Goal: Information Seeking & Learning: Learn about a topic

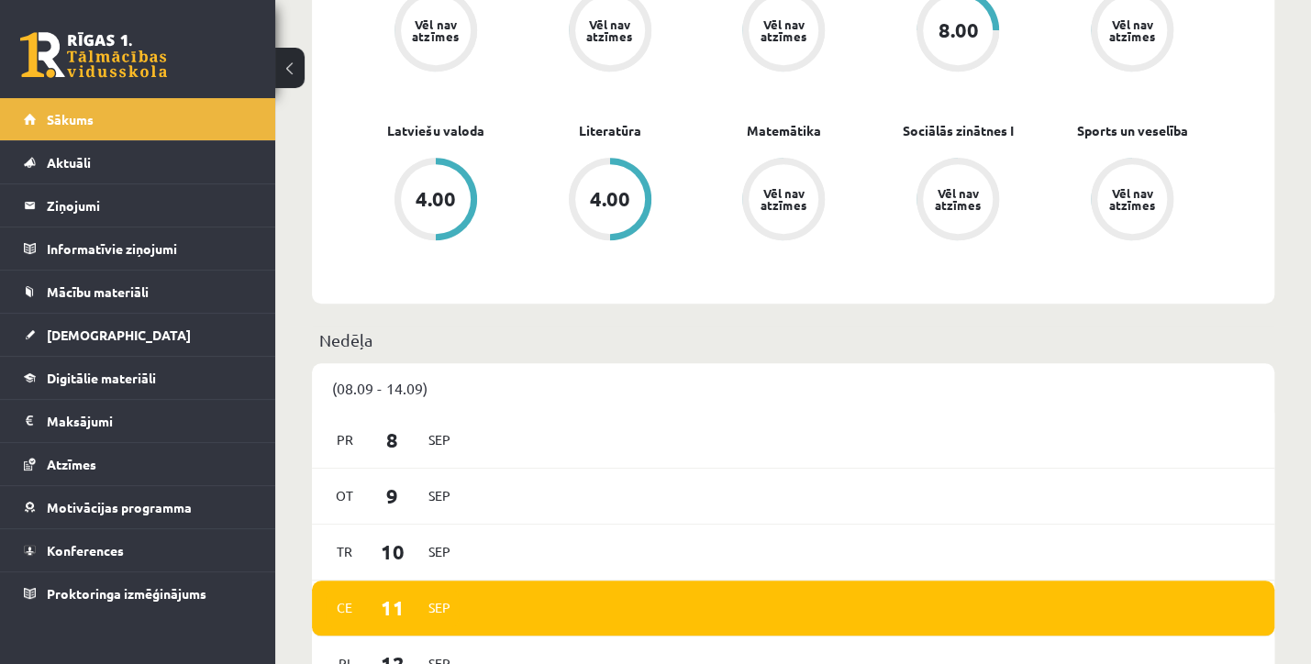
scroll to position [734, 0]
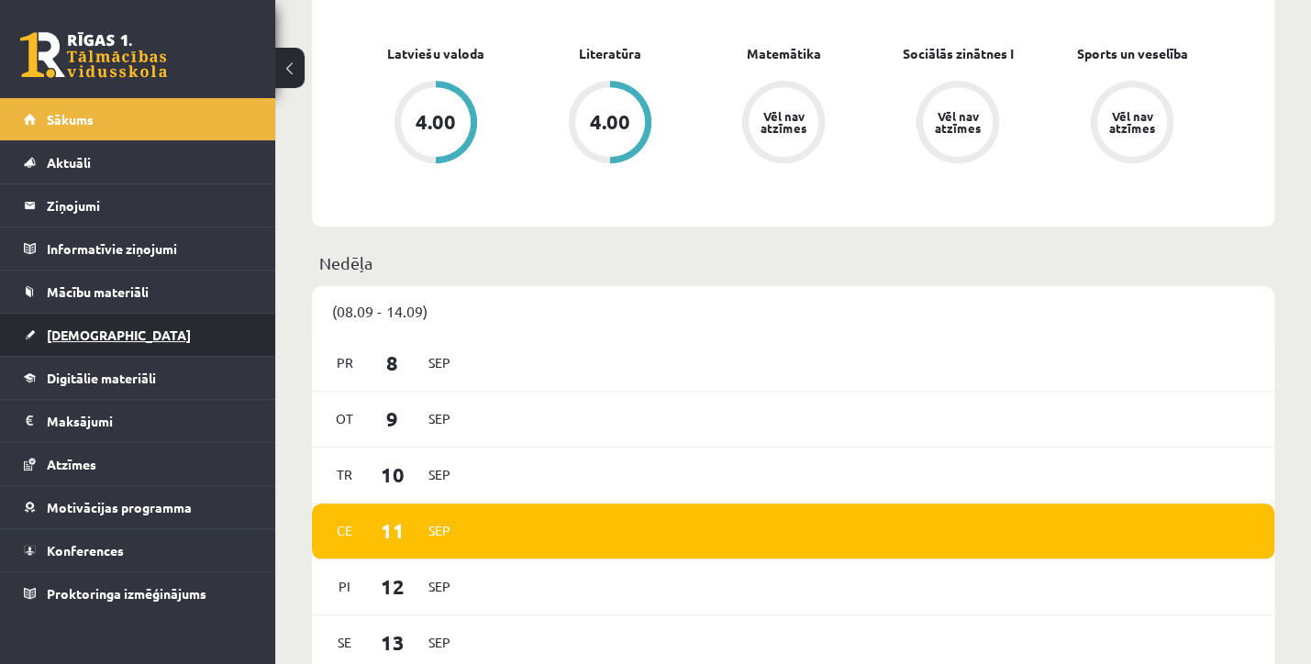
click at [64, 331] on span "[DEMOGRAPHIC_DATA]" at bounding box center [119, 334] width 144 height 17
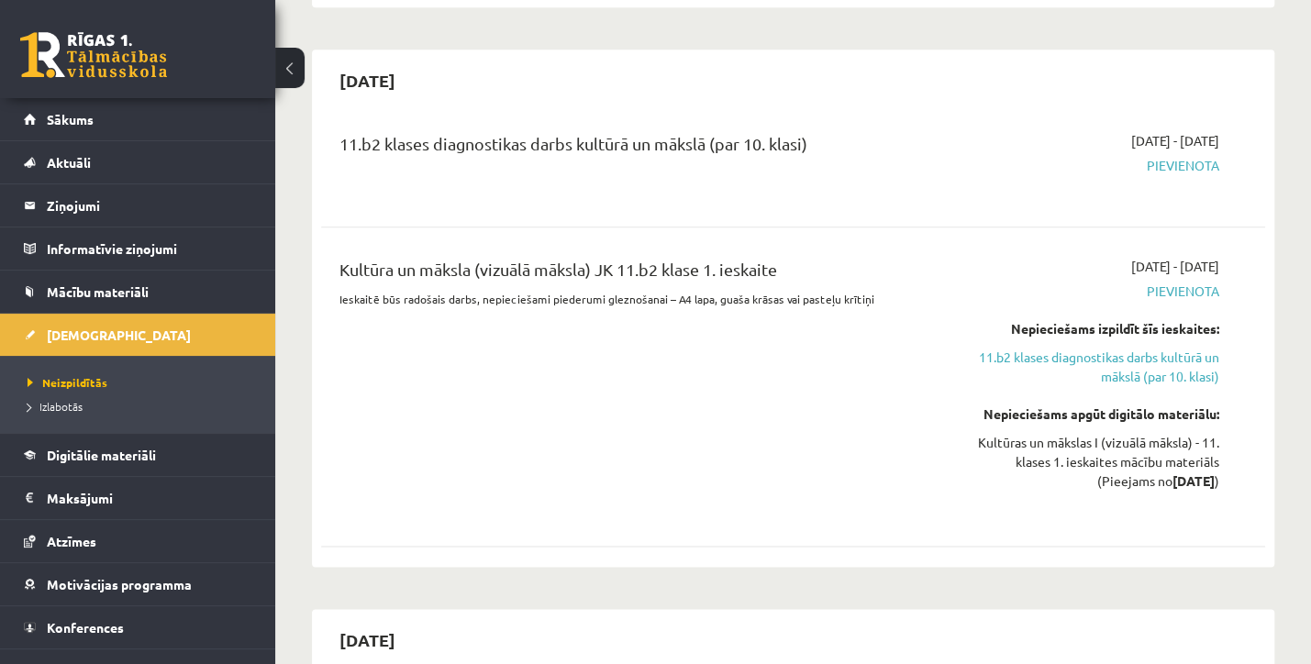
scroll to position [1009, 0]
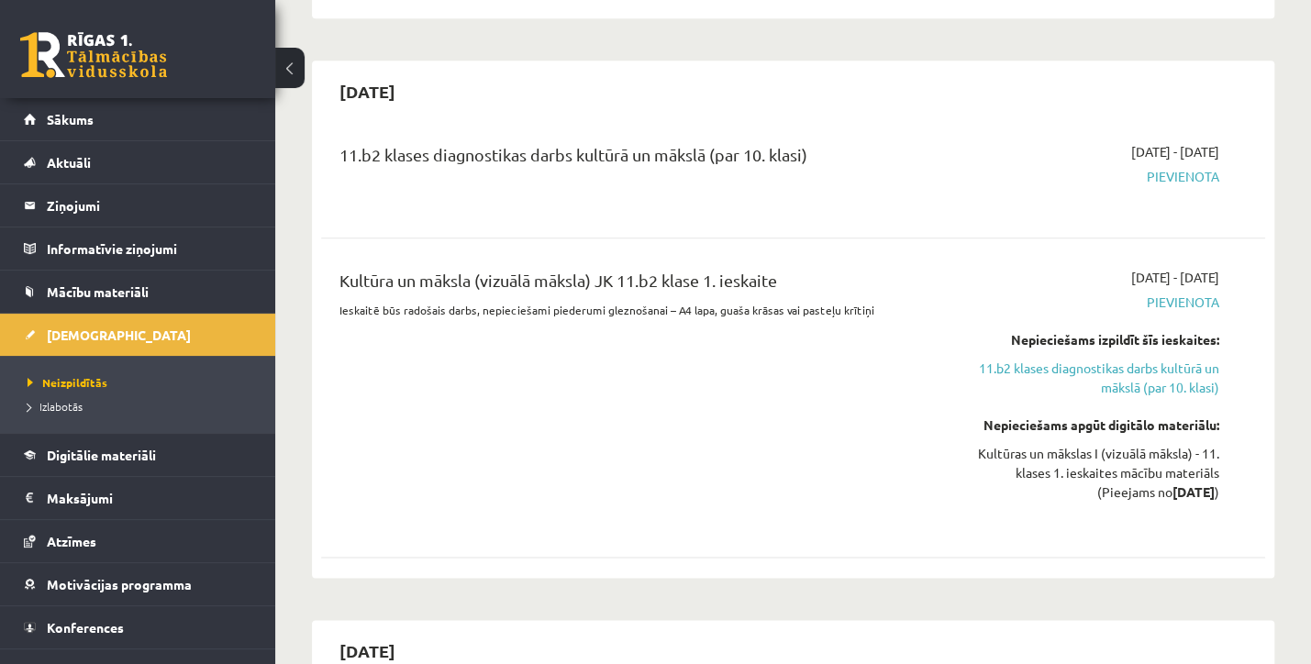
click at [1175, 176] on span "Pievienota" at bounding box center [1081, 176] width 275 height 19
drag, startPoint x: 1175, startPoint y: 176, endPoint x: 1064, endPoint y: 187, distance: 111.5
click at [1064, 188] on div "2025-10-01 - 2025-10-15 Pievienota" at bounding box center [1081, 175] width 303 height 66
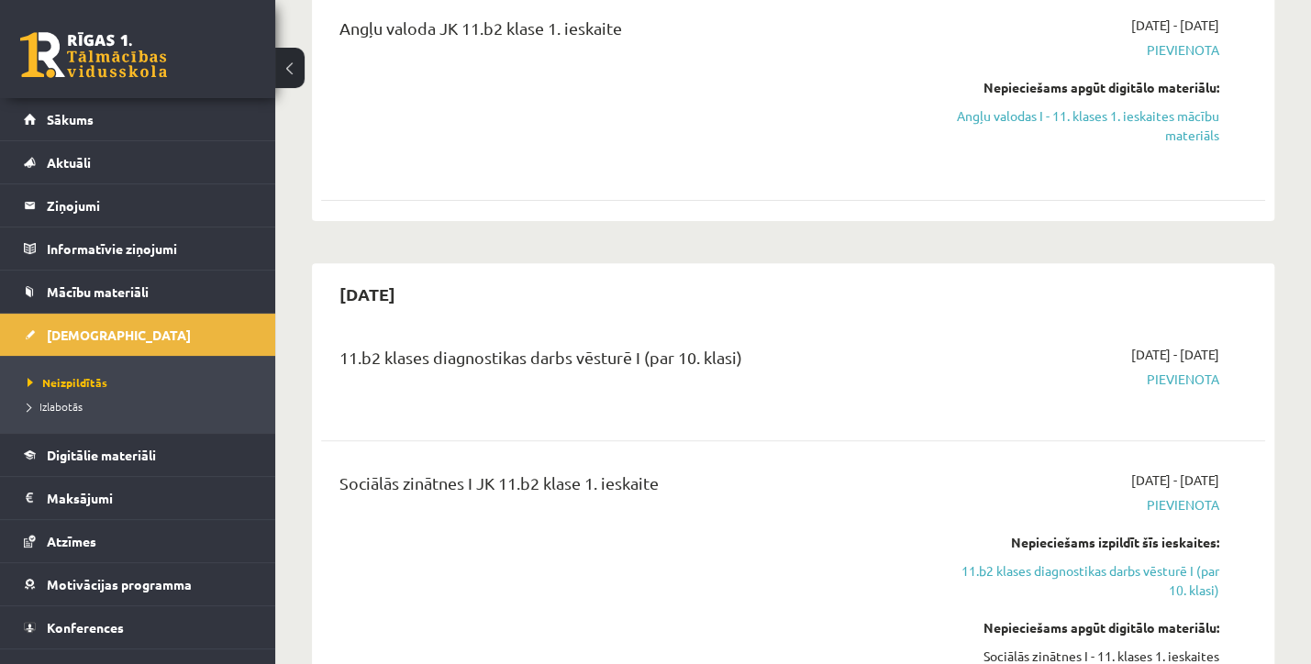
scroll to position [275, 0]
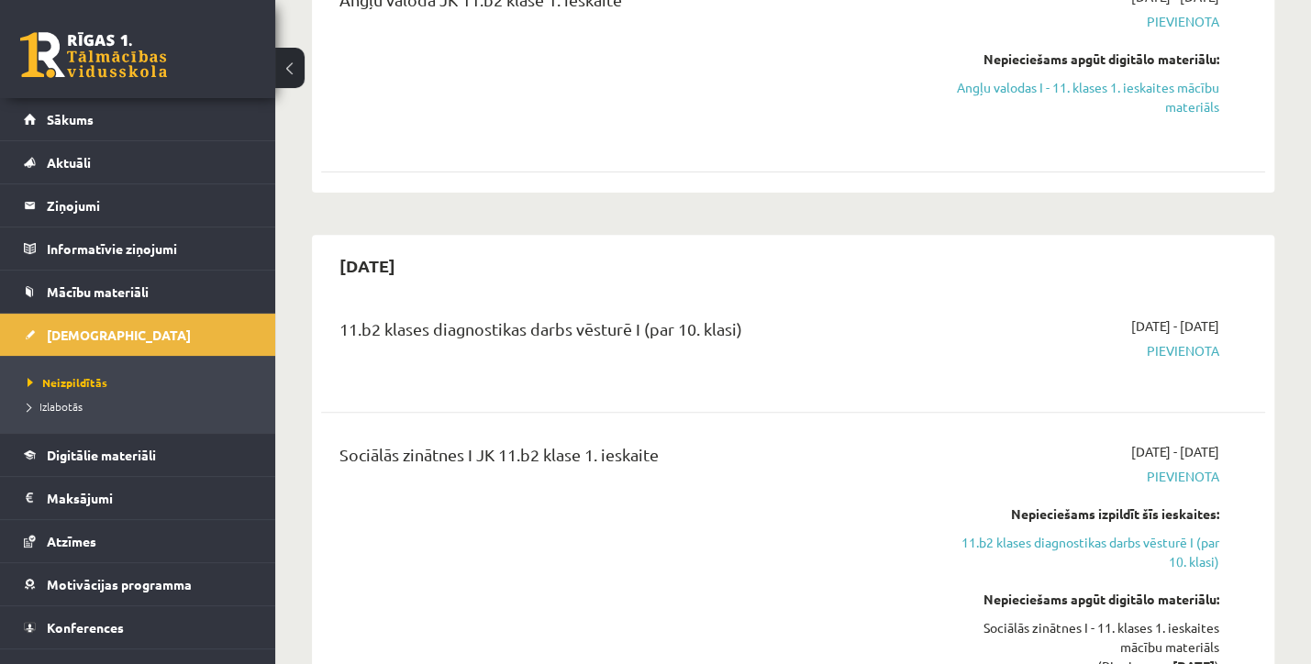
click at [1183, 346] on span "Pievienota" at bounding box center [1081, 350] width 275 height 19
drag, startPoint x: 1183, startPoint y: 346, endPoint x: 1150, endPoint y: 354, distance: 34.0
click at [1150, 354] on span "Pievienota" at bounding box center [1081, 350] width 275 height 19
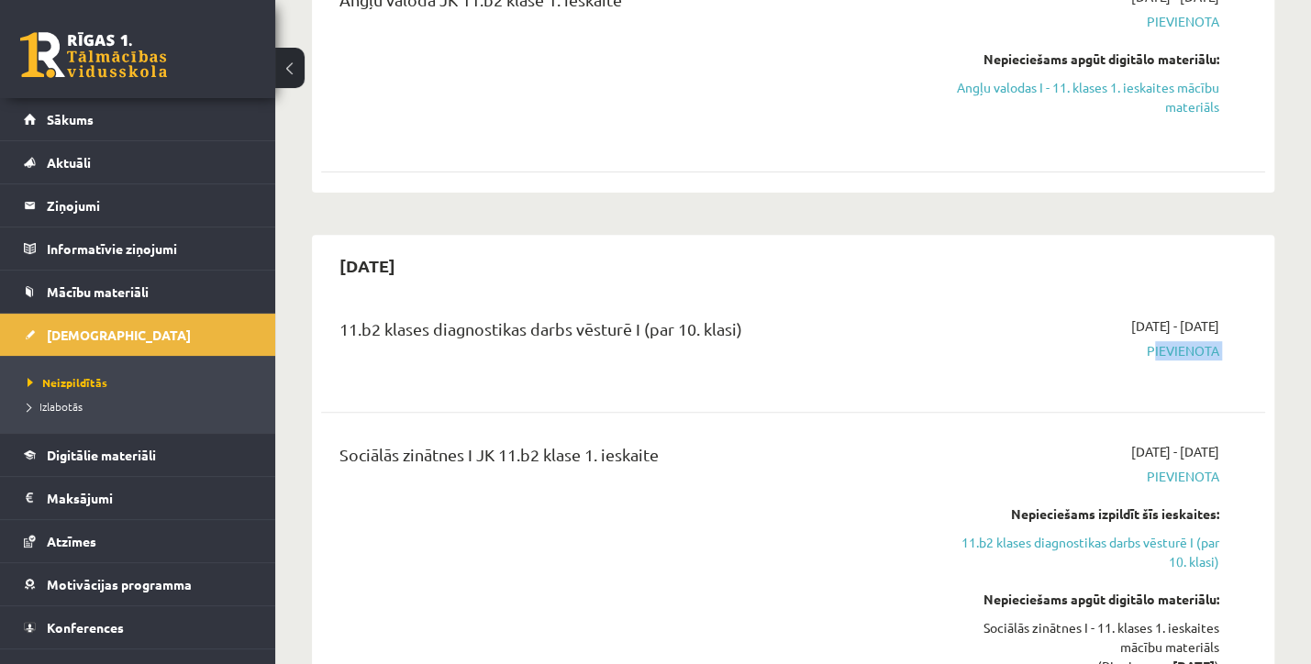
click at [1150, 354] on span "Pievienota" at bounding box center [1081, 350] width 275 height 19
click at [622, 327] on div "11.b2 klases diagnostikas darbs vēsturē I (par 10. klasi)" at bounding box center [627, 333] width 577 height 34
click at [420, 459] on div "Sociālās zinātnes I JK 11.b2 klase 1. ieskaite" at bounding box center [627, 459] width 577 height 34
click at [629, 331] on div "11.b2 klases diagnostikas darbs vēsturē I (par 10. klasi)" at bounding box center [627, 333] width 577 height 34
click at [1171, 352] on span "Pievienota" at bounding box center [1081, 350] width 275 height 19
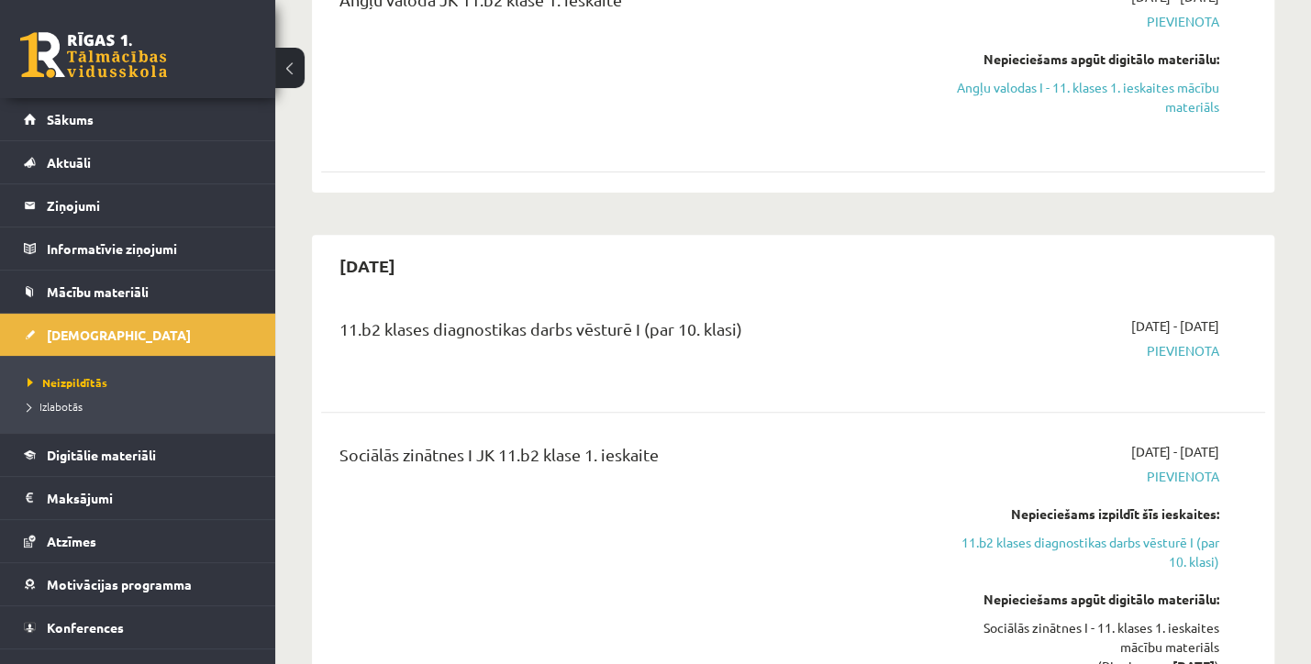
click at [1171, 352] on span "Pievienota" at bounding box center [1081, 350] width 275 height 19
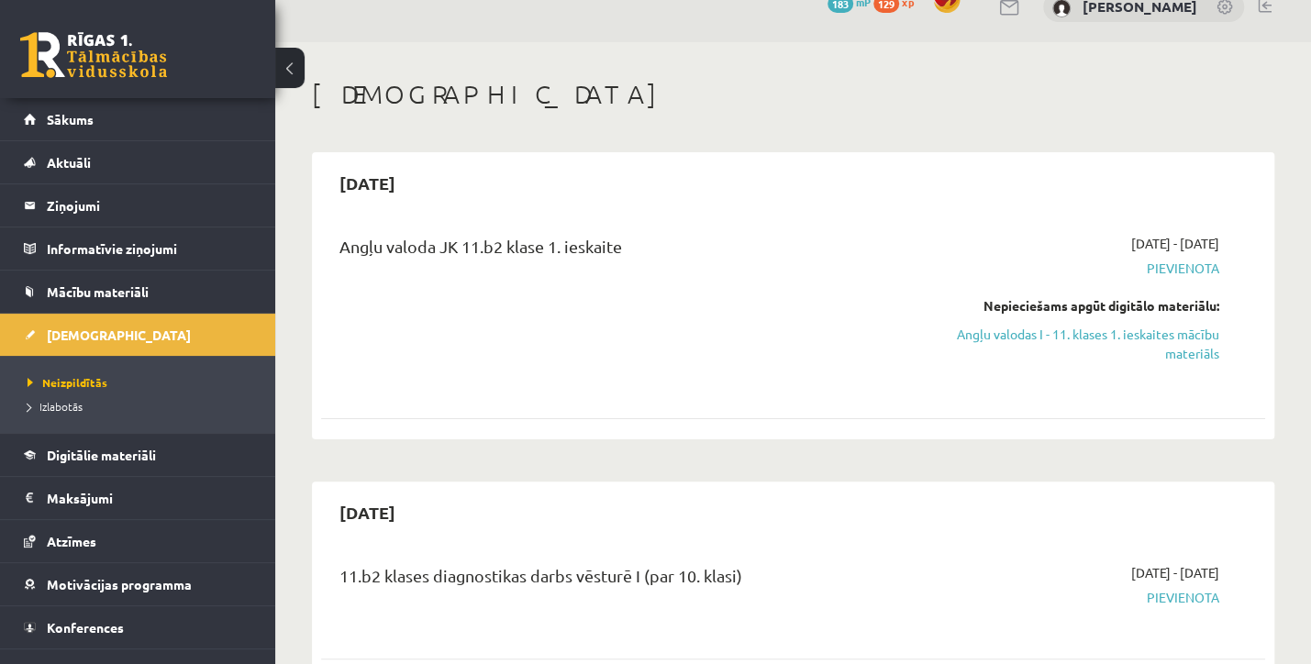
scroll to position [0, 0]
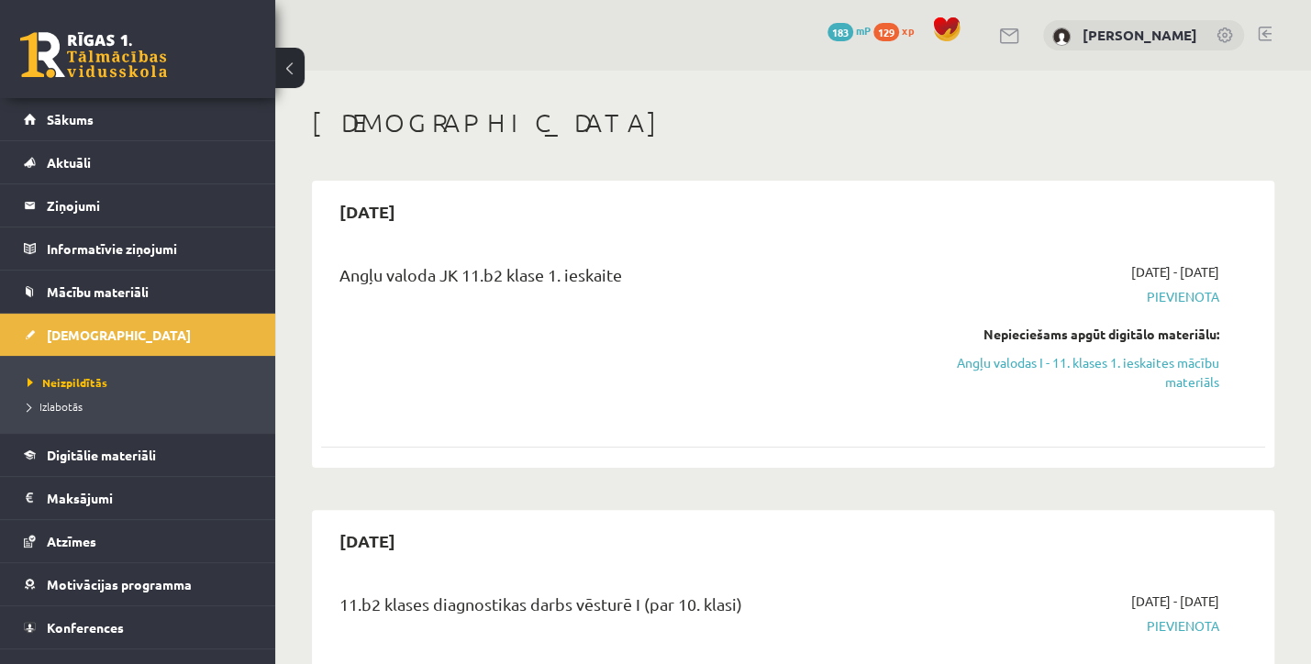
click at [1181, 288] on span "Pievienota" at bounding box center [1081, 296] width 275 height 19
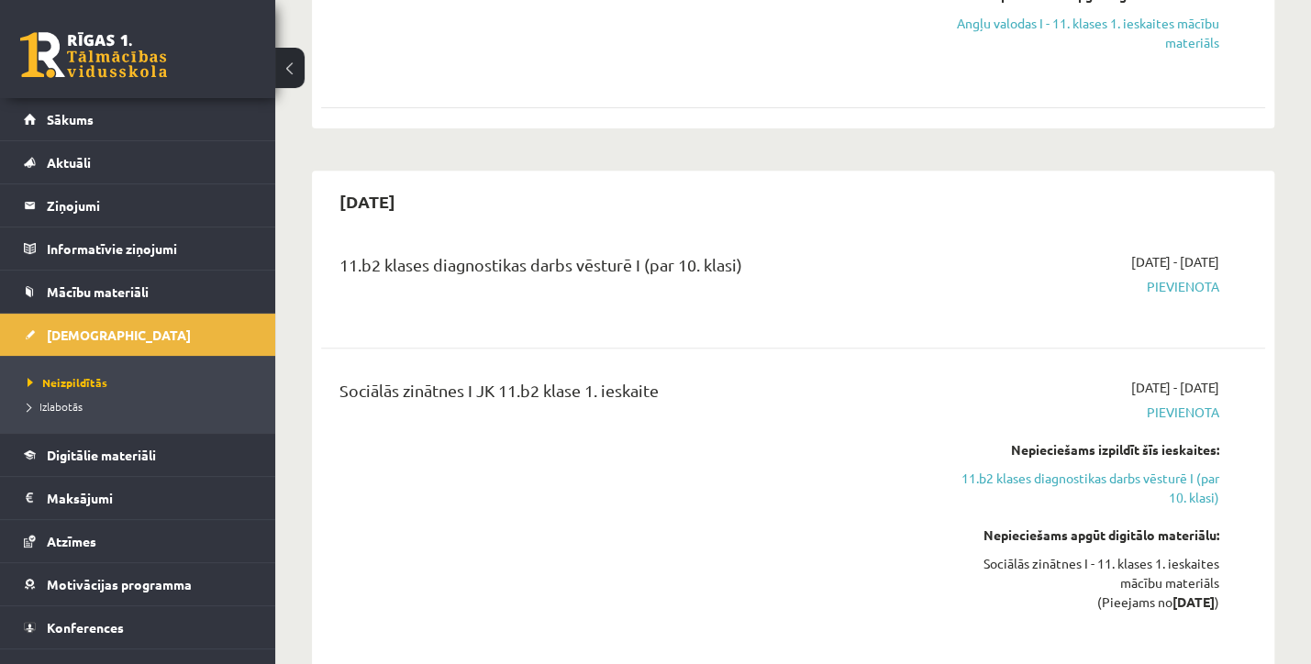
scroll to position [367, 0]
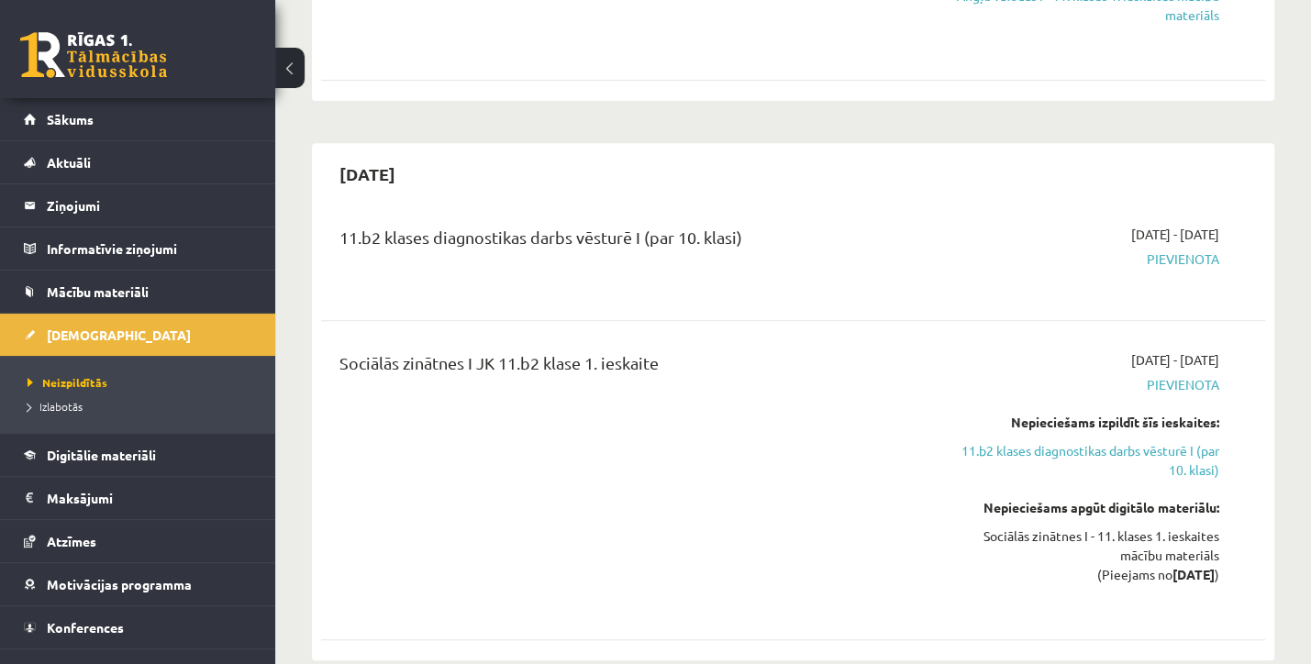
click at [1199, 581] on div "Sociālās zinātnes I - 11. klases 1. ieskaites mācību materiāls (Pieejams no 202…" at bounding box center [1081, 555] width 275 height 58
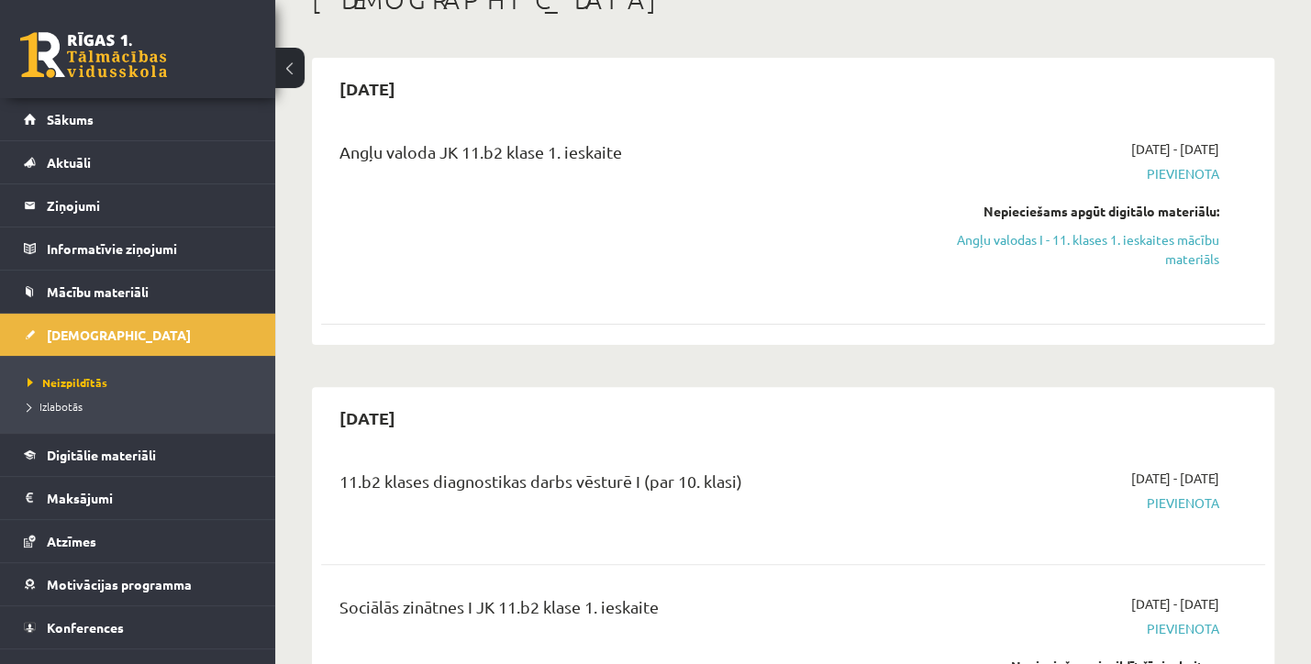
scroll to position [0, 0]
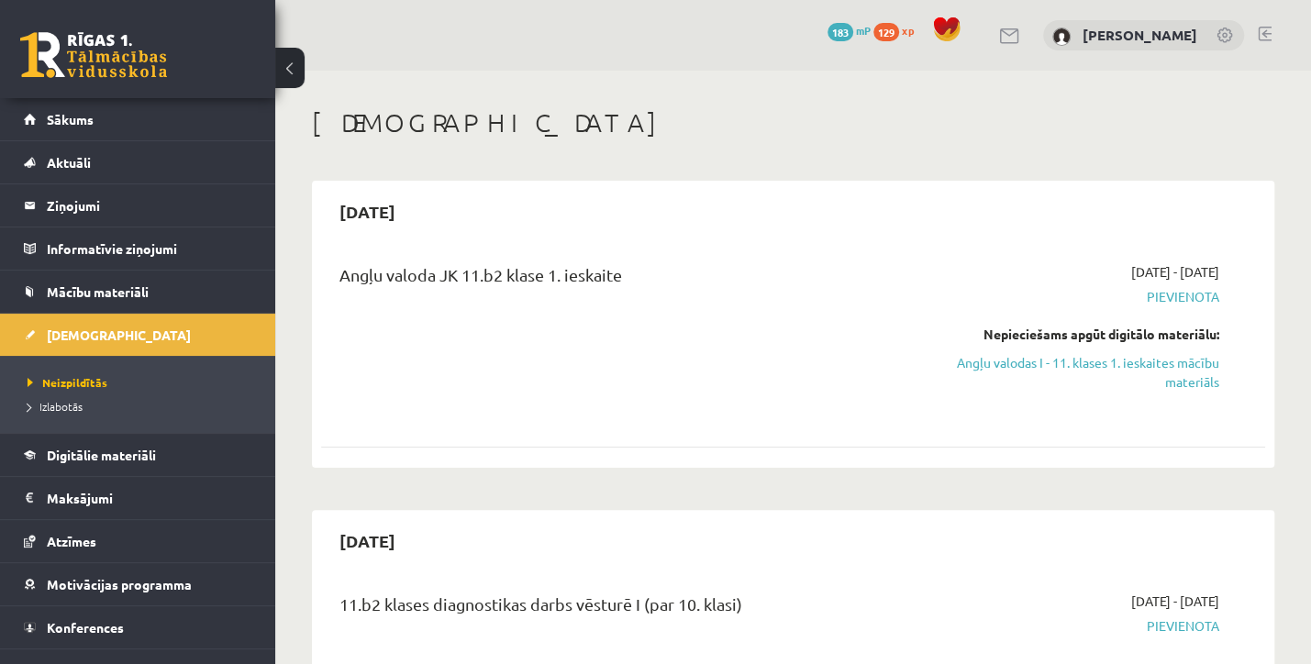
drag, startPoint x: 996, startPoint y: 364, endPoint x: 750, endPoint y: 52, distance: 397.0
click at [996, 364] on link "Angļu valodas I - 11. klases 1. ieskaites mācību materiāls" at bounding box center [1081, 372] width 275 height 39
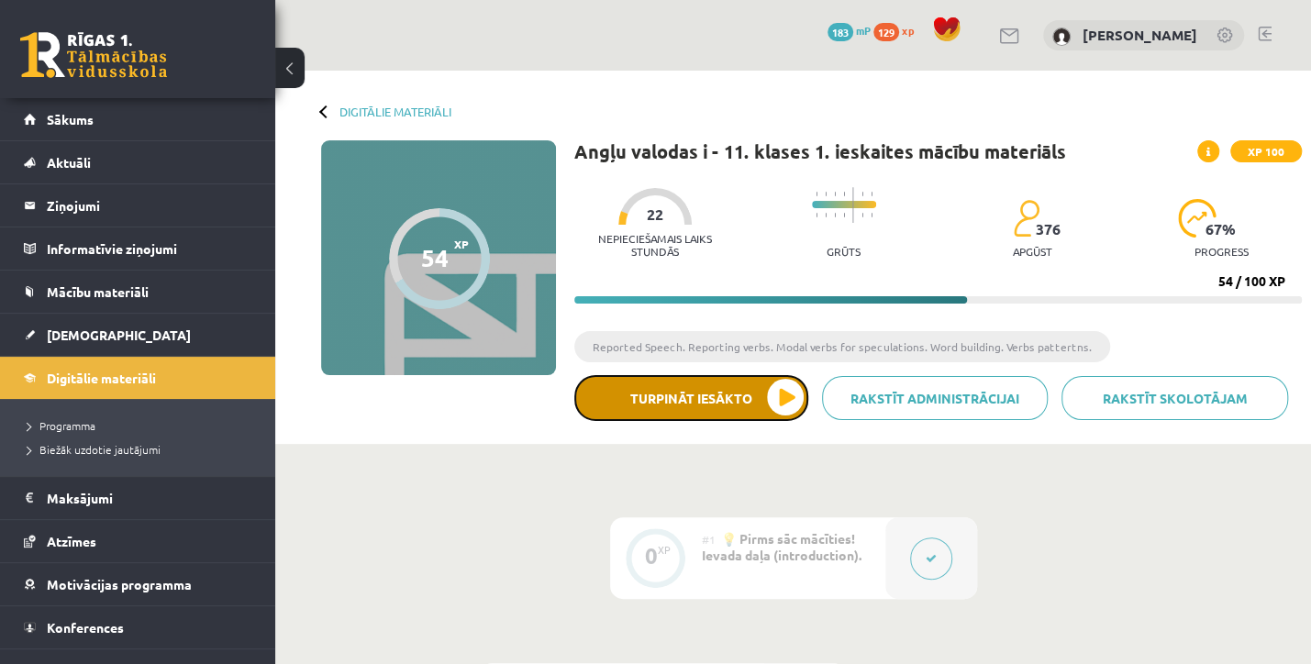
click at [690, 414] on button "Turpināt iesākto" at bounding box center [691, 398] width 234 height 46
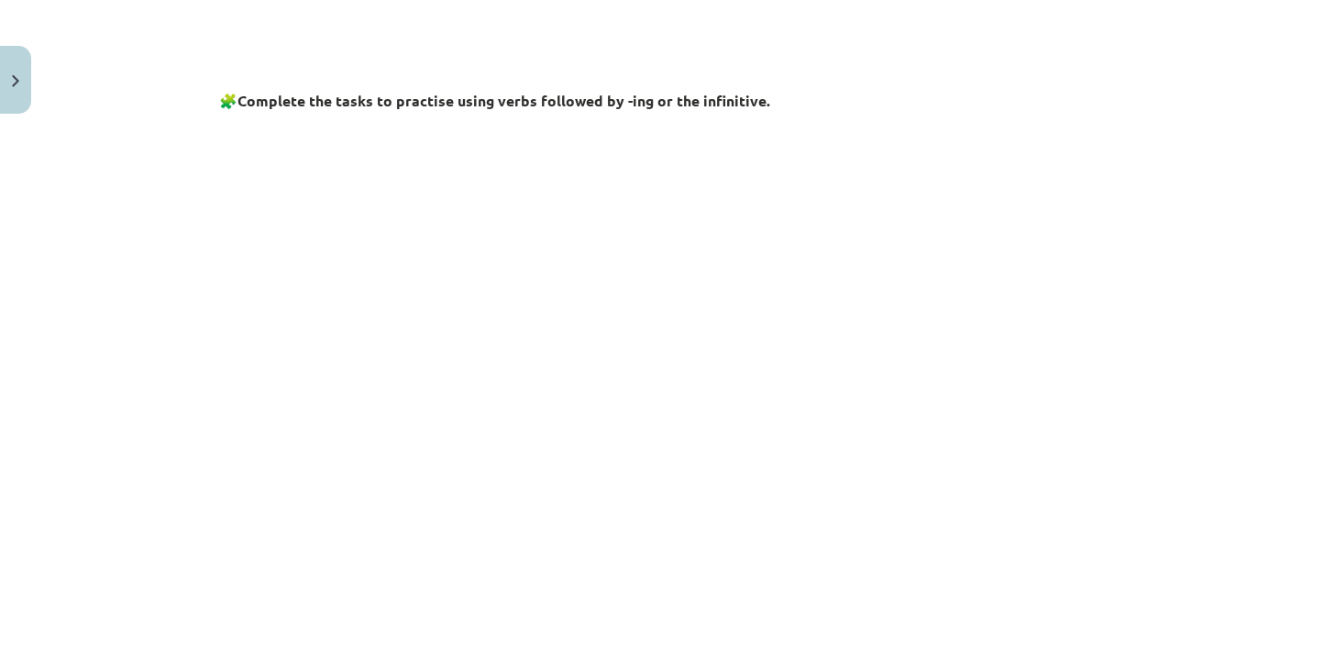
scroll to position [642, 0]
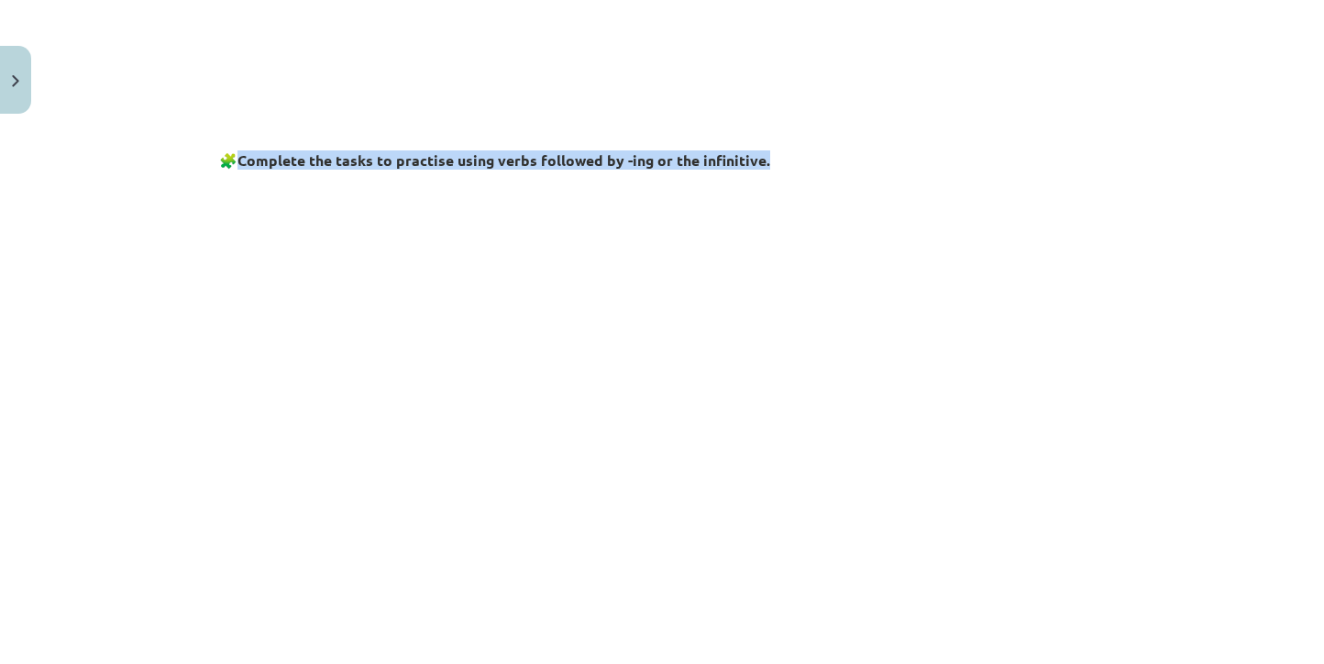
drag, startPoint x: 239, startPoint y: 162, endPoint x: 770, endPoint y: 157, distance: 531.0
click at [769, 157] on h3 "🧩 Complete the tasks to practise using verbs followed by -ing or the infinitive." at bounding box center [662, 155] width 886 height 34
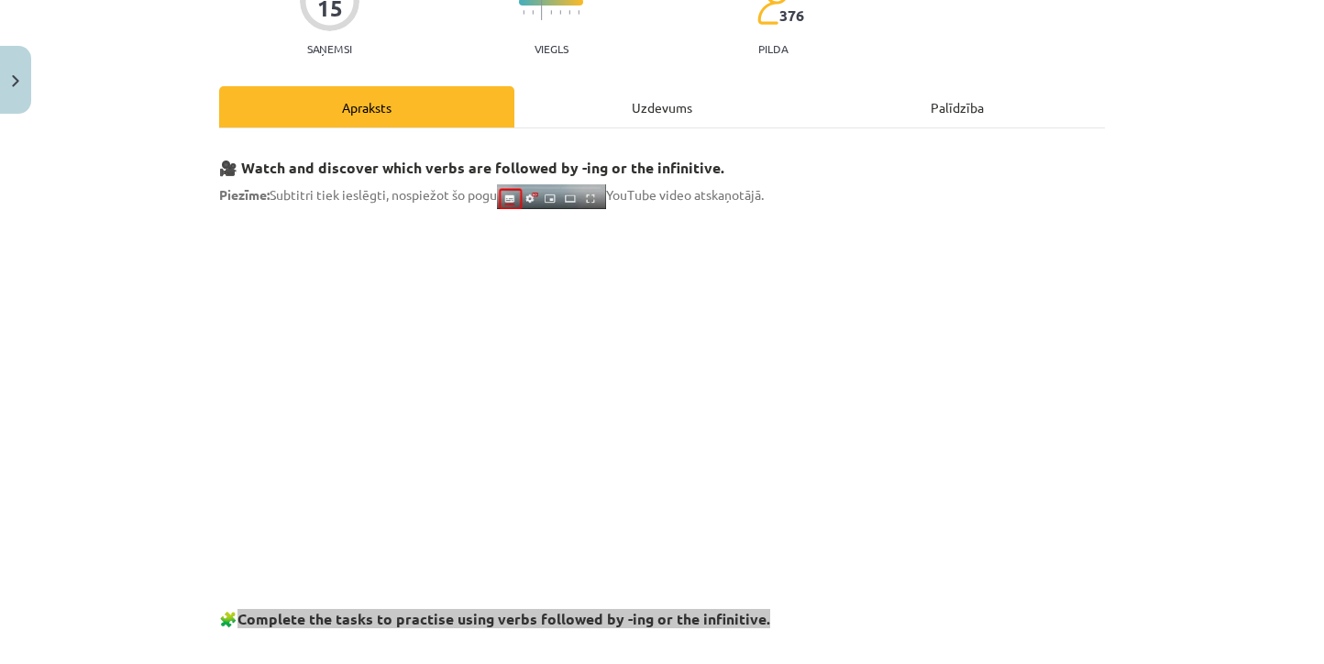
scroll to position [92, 0]
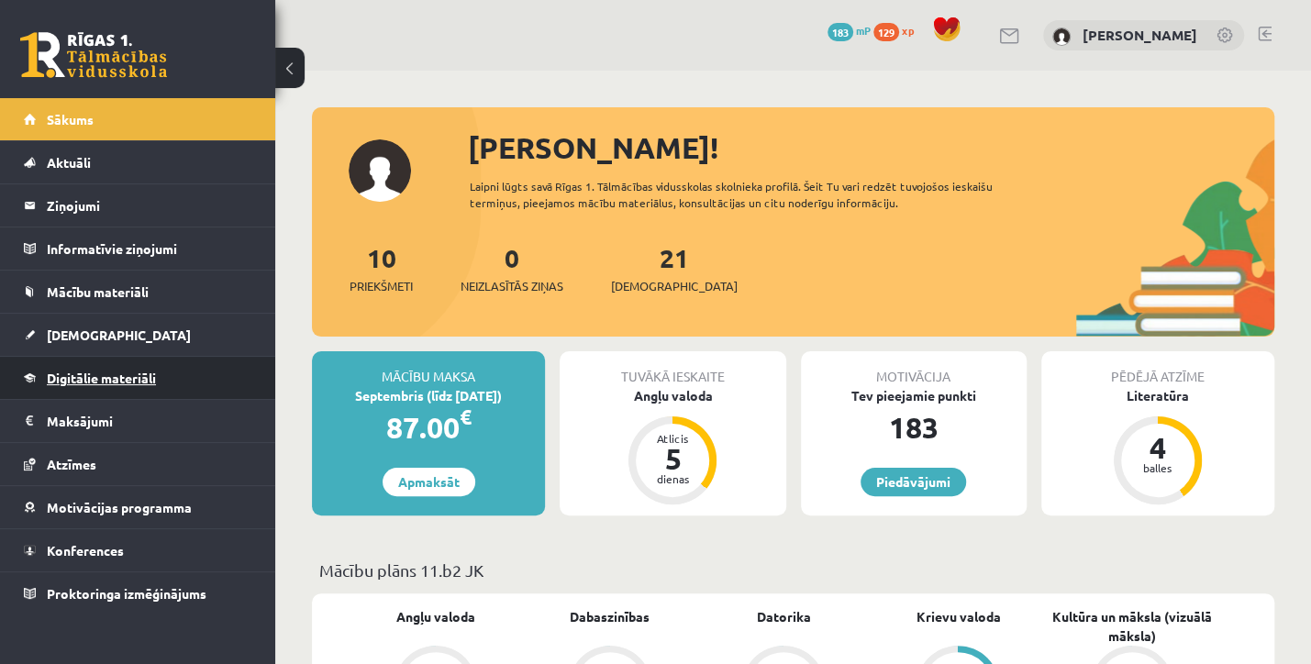
click at [83, 379] on span "Digitālie materiāli" at bounding box center [101, 378] width 109 height 17
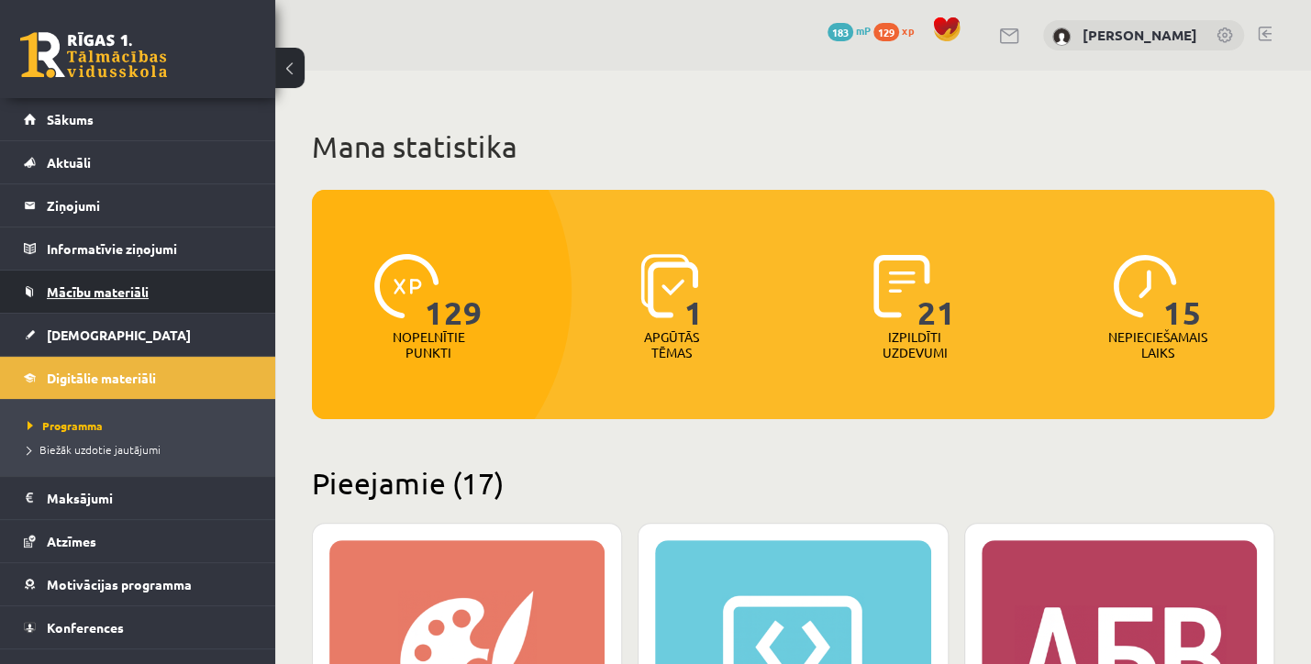
click at [83, 285] on span "Mācību materiāli" at bounding box center [98, 291] width 102 height 17
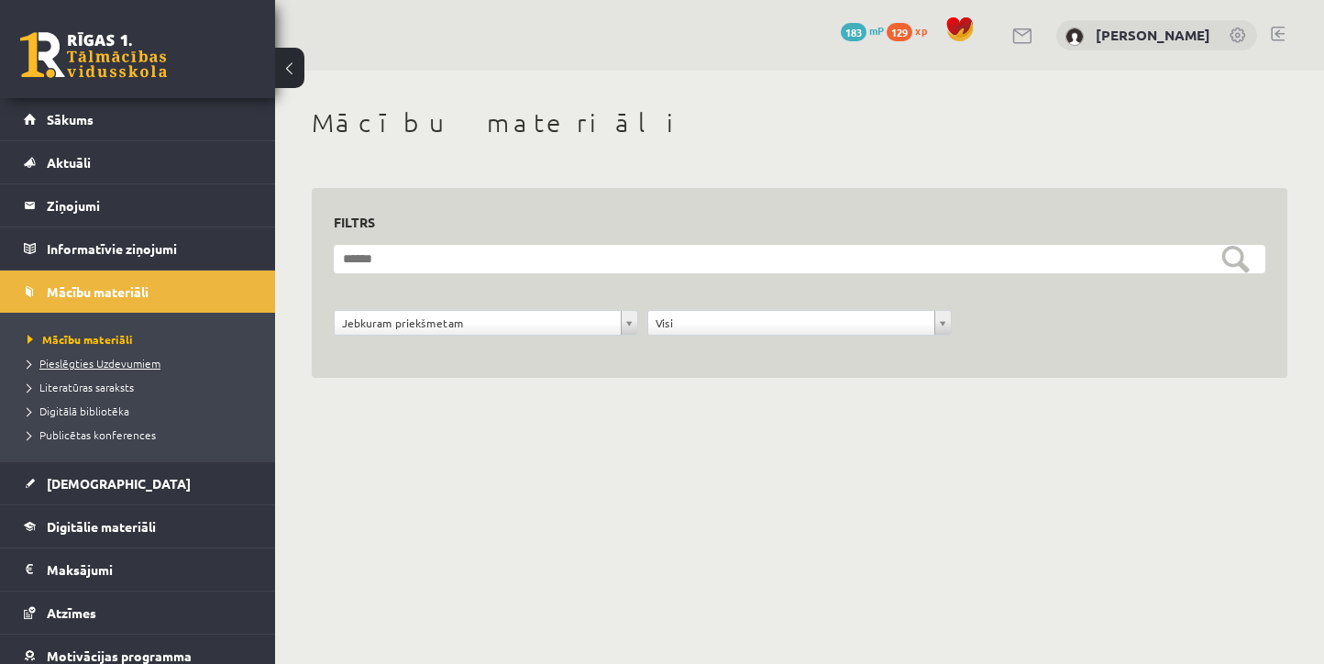
click at [68, 360] on span "Pieslēgties Uzdevumiem" at bounding box center [94, 363] width 133 height 15
